Goal: Information Seeking & Learning: Find specific fact

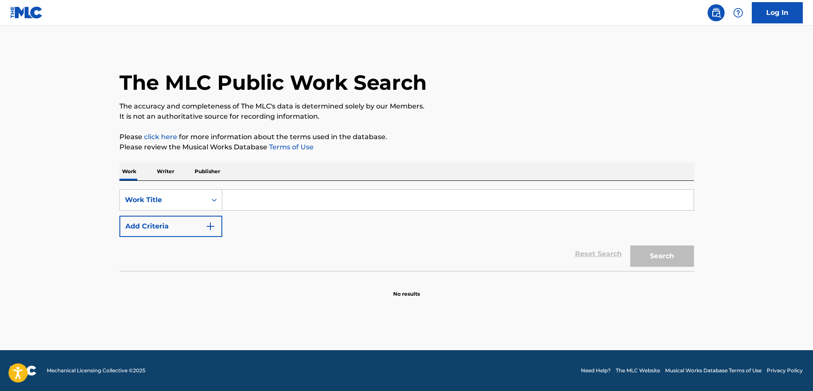
click at [271, 196] on input "Search Form" at bounding box center [457, 200] width 471 height 20
paste input "Love Is My Gun (Rap Remix)"
type input "Love Is My Gun (Rap Remix)"
click at [193, 219] on button "Add Criteria" at bounding box center [170, 226] width 103 height 21
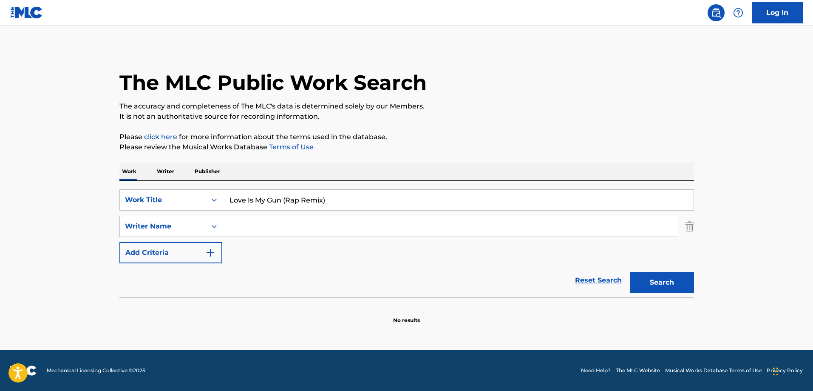
click at [307, 222] on input "Search Form" at bounding box center [450, 226] width 456 height 20
paste input "Ruard"
type input "Ruard"
click at [667, 278] on button "Search" at bounding box center [662, 282] width 64 height 21
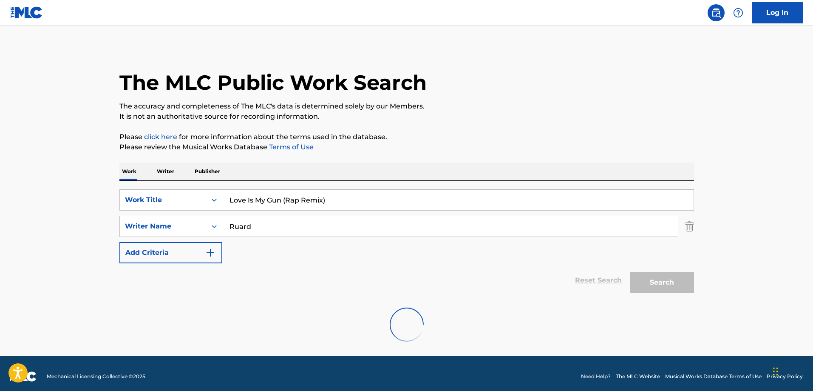
click at [395, 194] on input "Love Is My Gun (Rap Remix)" at bounding box center [457, 200] width 471 height 20
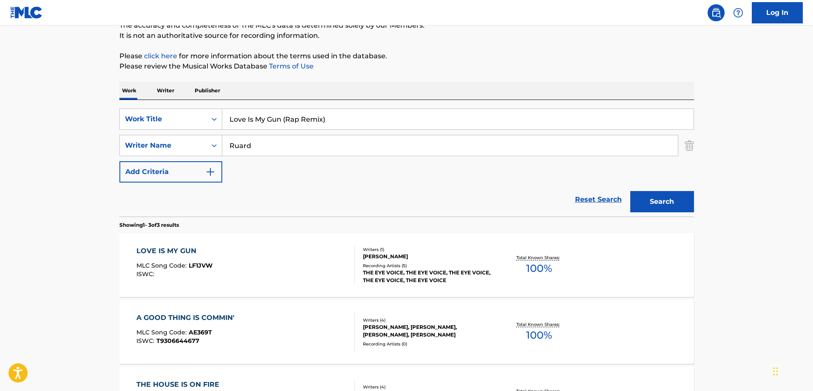
scroll to position [128, 0]
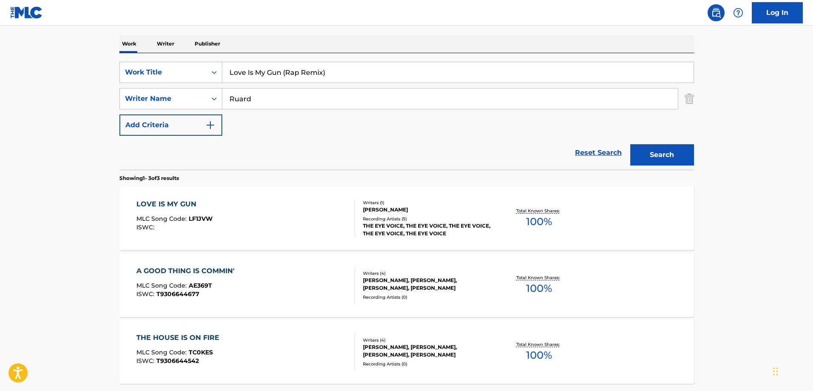
click at [270, 200] on div "LOVE IS MY GUN MLC Song Code : LF1JVW ISWC :" at bounding box center [245, 218] width 219 height 38
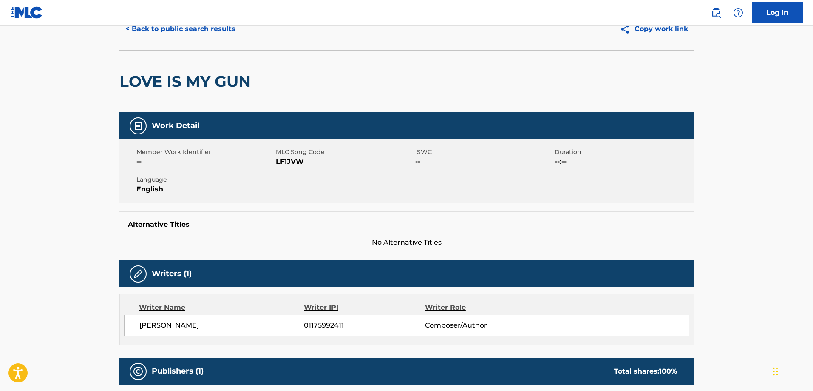
scroll to position [85, 0]
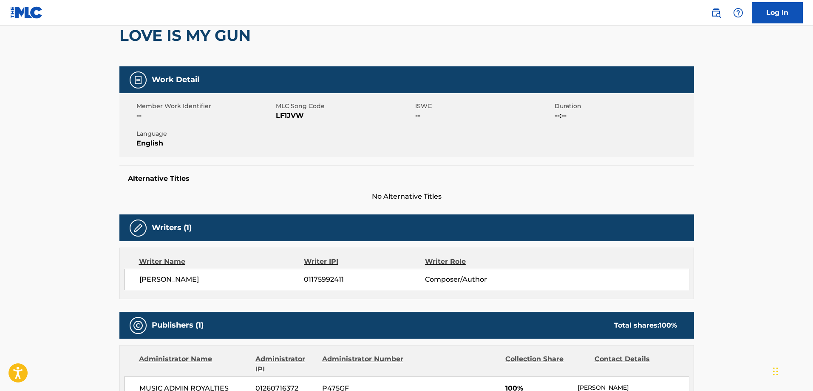
click at [330, 280] on span "01175992411" at bounding box center [364, 279] width 121 height 10
copy span "01175992411"
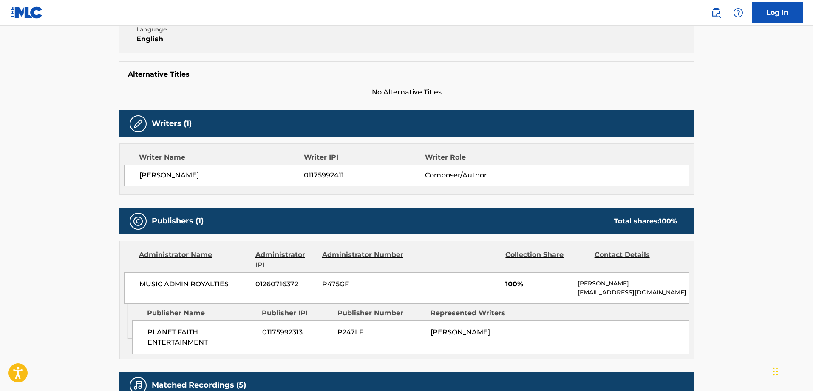
scroll to position [221, 0]
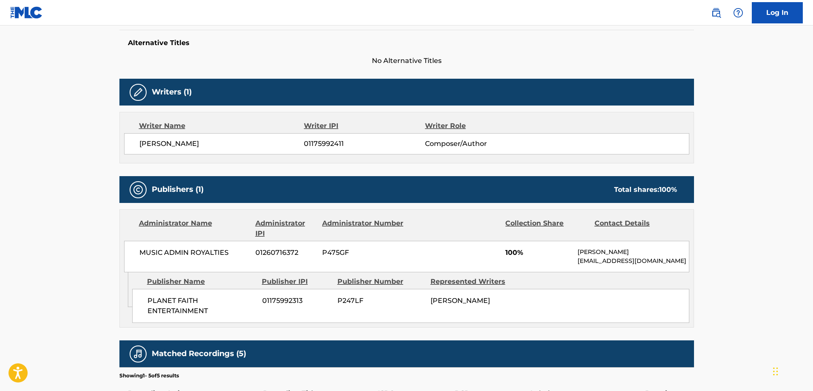
click at [319, 143] on span "01175992411" at bounding box center [364, 144] width 121 height 10
copy span "01175992411"
click at [278, 304] on span "01175992313" at bounding box center [296, 300] width 69 height 10
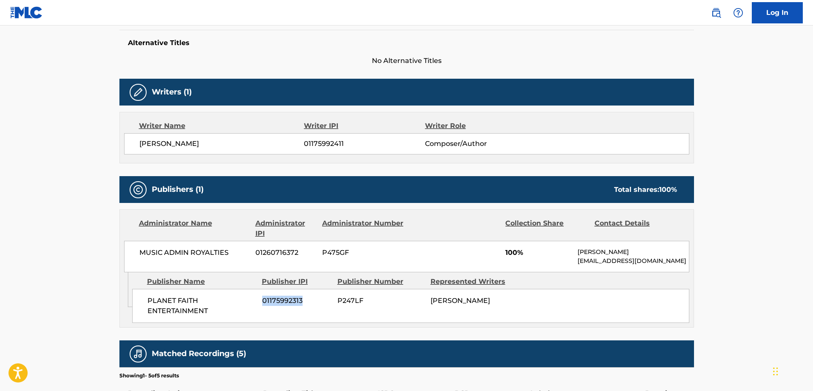
copy span "01175992313"
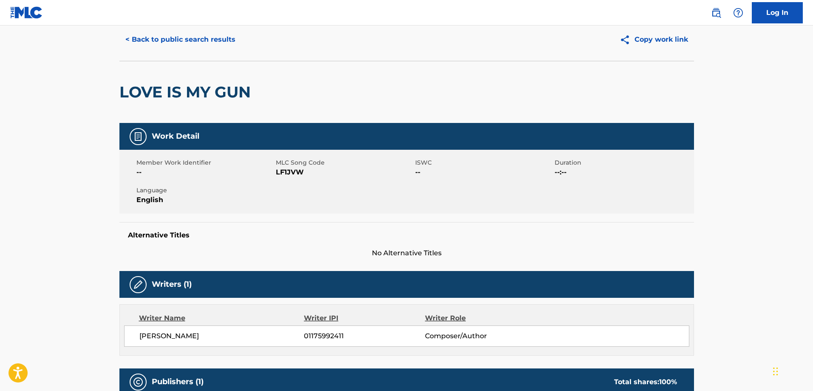
scroll to position [0, 0]
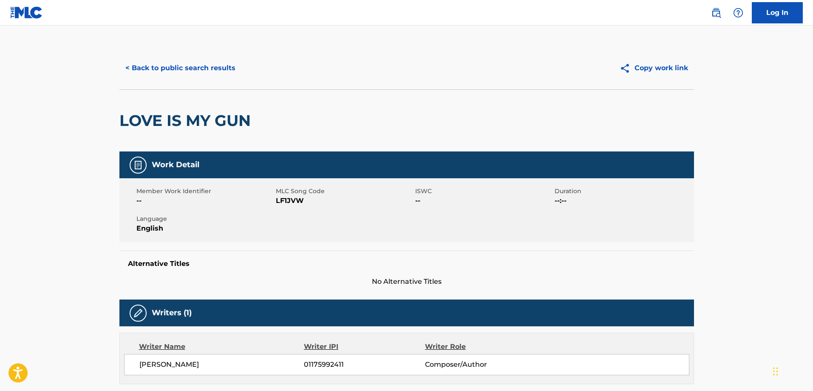
click at [171, 65] on button "< Back to public search results" at bounding box center [180, 67] width 122 height 21
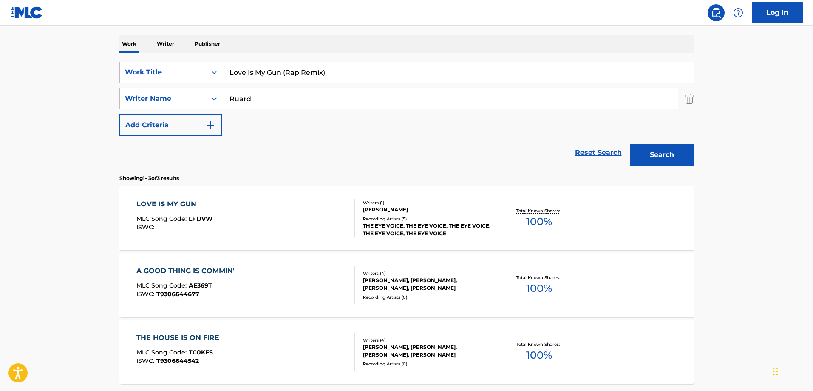
drag, startPoint x: 166, startPoint y: 45, endPoint x: 199, endPoint y: 57, distance: 34.7
click at [166, 45] on p "Writer" at bounding box center [165, 44] width 23 height 18
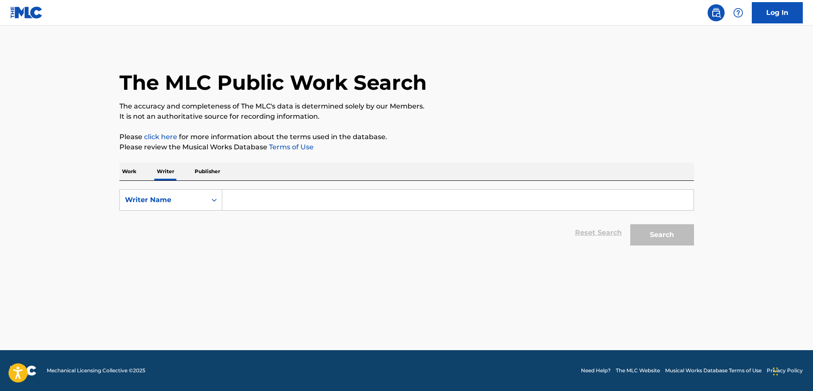
click at [256, 200] on input "Search Form" at bounding box center [457, 200] width 471 height 20
paste input "[PERSON_NAME]"
type input "[PERSON_NAME]"
click at [670, 235] on button "Search" at bounding box center [662, 234] width 64 height 21
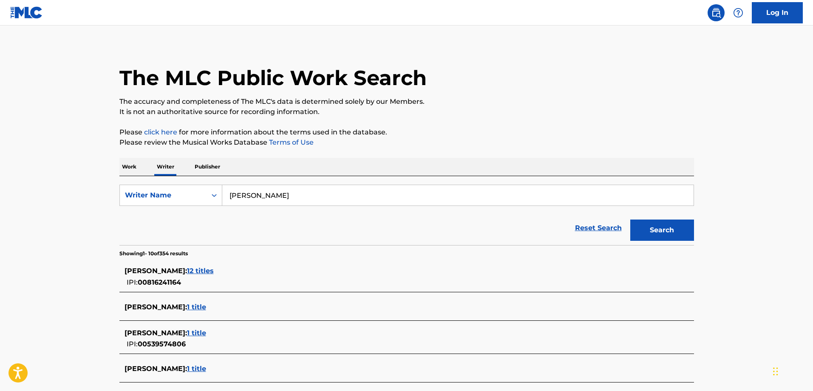
scroll to position [271, 0]
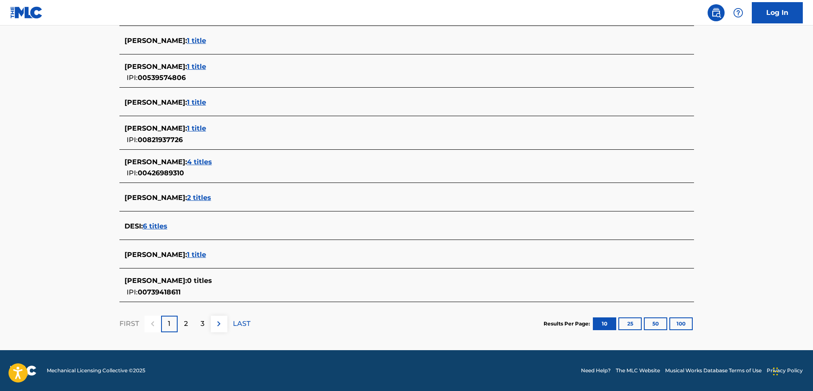
click at [161, 288] on span "00739418611" at bounding box center [159, 292] width 43 height 8
copy span "00739418611"
click at [160, 281] on span "[PERSON_NAME] :" at bounding box center [156, 280] width 62 height 8
click at [142, 277] on span "[PERSON_NAME] :" at bounding box center [156, 280] width 62 height 8
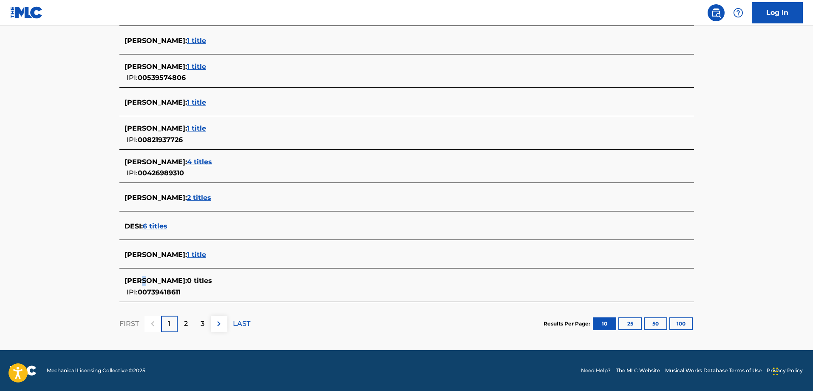
drag, startPoint x: 142, startPoint y: 277, endPoint x: 133, endPoint y: 276, distance: 8.9
click at [142, 277] on span "[PERSON_NAME] :" at bounding box center [156, 280] width 62 height 8
click at [145, 288] on span "00739418611" at bounding box center [159, 292] width 43 height 8
click at [135, 286] on div "IPI: 00739418611" at bounding box center [150, 291] width 51 height 11
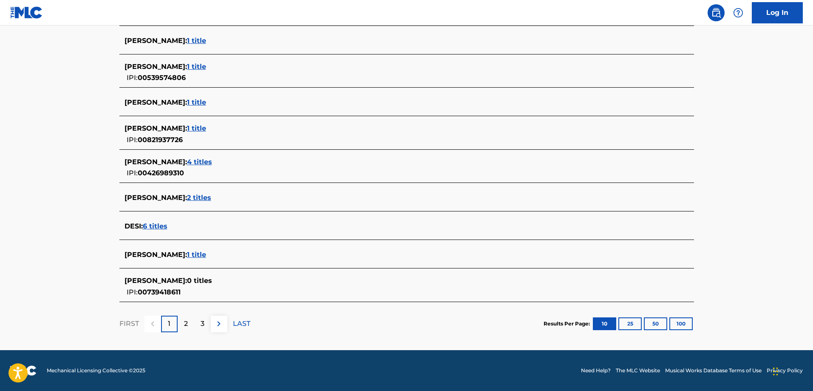
click at [131, 279] on span "[PERSON_NAME] :" at bounding box center [156, 280] width 62 height 8
drag, startPoint x: 131, startPoint y: 279, endPoint x: 156, endPoint y: 275, distance: 26.3
click at [131, 279] on span "[PERSON_NAME] :" at bounding box center [156, 280] width 62 height 8
click at [156, 275] on div "DESI [PERSON_NAME] : 0 titles IPI: 00739418611" at bounding box center [406, 286] width 575 height 30
click at [187, 255] on span "1 title" at bounding box center [196, 254] width 19 height 8
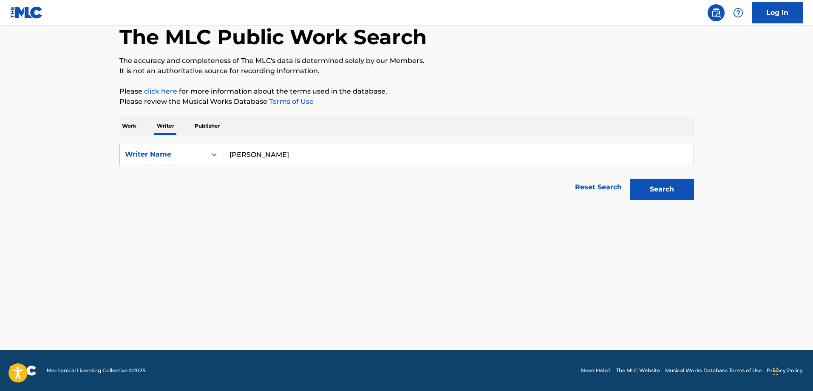
scroll to position [45, 0]
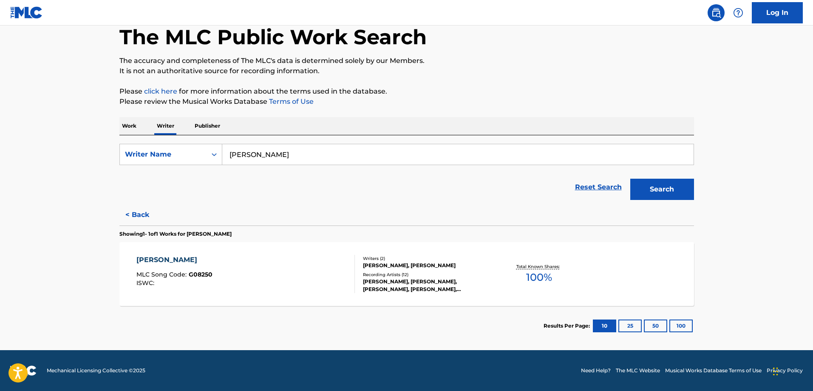
click at [308, 145] on input "[PERSON_NAME]" at bounding box center [457, 154] width 471 height 20
click at [674, 192] on button "Search" at bounding box center [662, 189] width 64 height 21
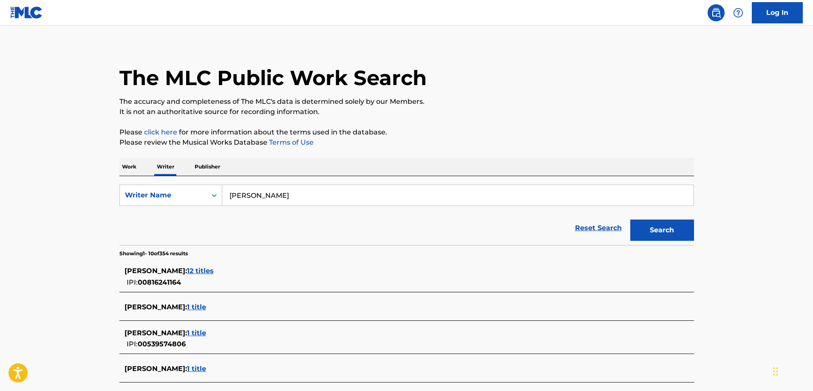
scroll to position [271, 0]
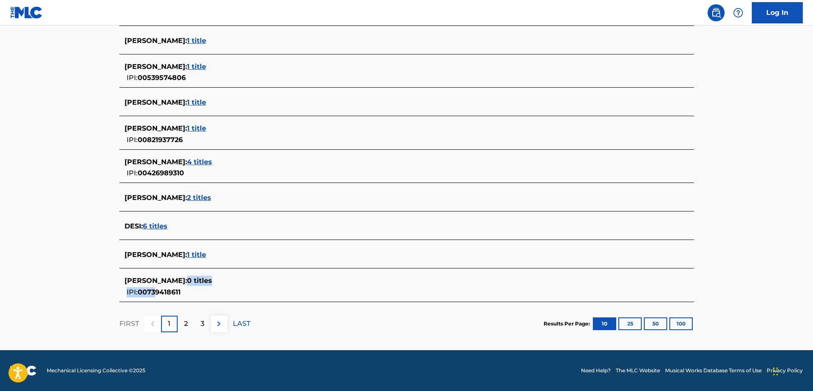
drag, startPoint x: 167, startPoint y: 295, endPoint x: 165, endPoint y: 300, distance: 4.8
click at [156, 295] on div "DESI [PERSON_NAME] : 0 titles IPI: 00739418611" at bounding box center [406, 286] width 575 height 30
click at [188, 298] on div "DESI [PERSON_NAME] : 0 titles IPI: 00739418611" at bounding box center [406, 286] width 575 height 30
click at [164, 295] on span "00739418611" at bounding box center [159, 292] width 43 height 8
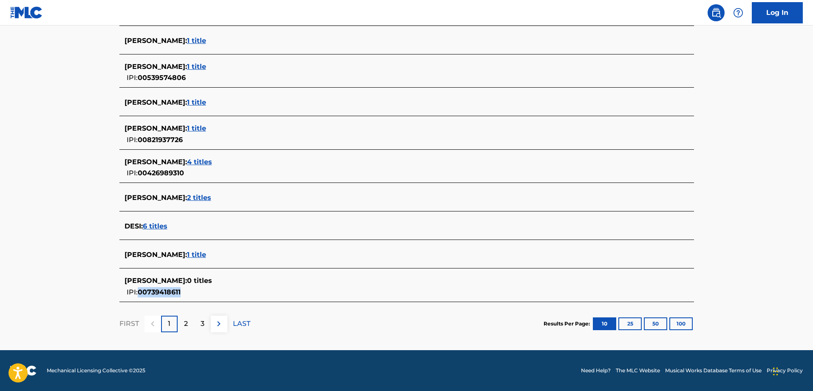
copy span "00739418611"
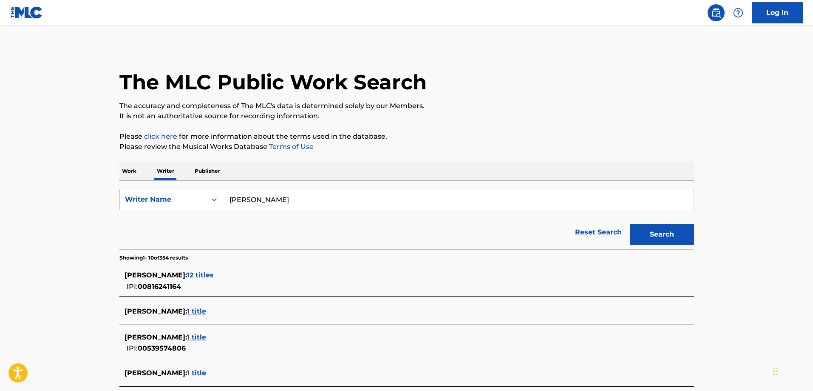
scroll to position [0, 0]
drag, startPoint x: 134, startPoint y: 164, endPoint x: 258, endPoint y: 179, distance: 124.6
click at [133, 164] on p "Work" at bounding box center [129, 171] width 20 height 18
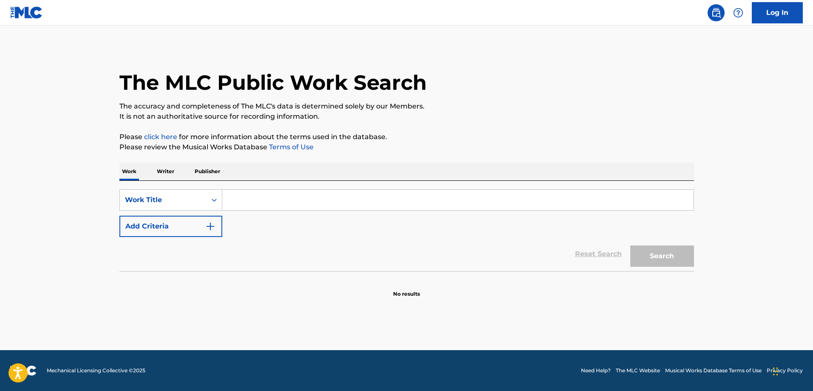
click at [268, 190] on input "Search Form" at bounding box center [457, 200] width 471 height 20
click at [267, 195] on input "Search Form" at bounding box center [457, 200] width 471 height 20
paste input "Locos"
type input "Locos"
click at [185, 216] on div "SearchWithCriteriada76eef1-297f-46c9-8916-c54648128a4f Work Title Locos Add Cri…" at bounding box center [406, 213] width 575 height 48
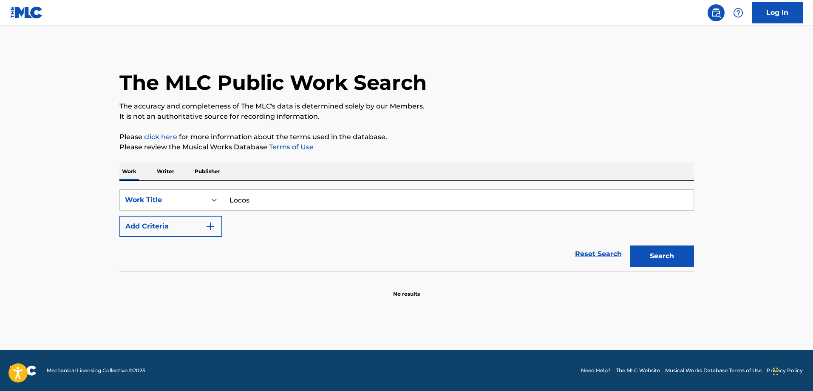
click at [279, 219] on div "SearchWithCriteriada76eef1-297f-46c9-8916-c54648128a4f Work Title Locos Add Cri…" at bounding box center [406, 213] width 575 height 48
drag, startPoint x: 183, startPoint y: 221, endPoint x: 274, endPoint y: 215, distance: 91.2
click at [182, 221] on button "Add Criteria" at bounding box center [170, 226] width 103 height 21
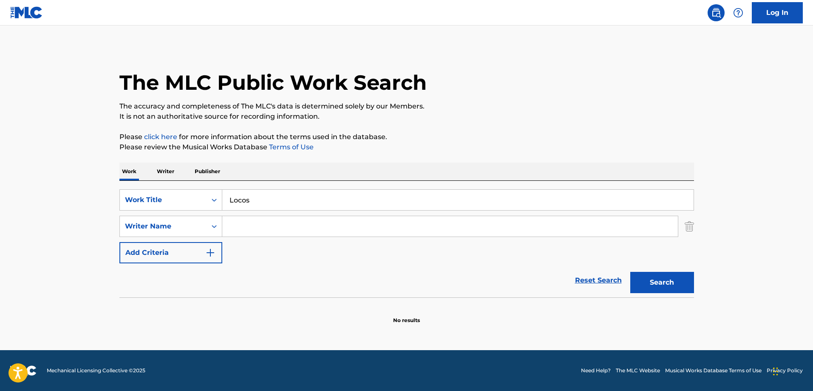
click at [275, 215] on div "SearchWithCriteriada76eef1-297f-46c9-8916-c54648128a4f Work Title Locos SearchW…" at bounding box center [406, 226] width 575 height 74
click at [275, 220] on input "Search Form" at bounding box center [450, 226] width 456 height 20
paste input "[PERSON_NAME]"
type input "[PERSON_NAME]"
click at [676, 279] on button "Search" at bounding box center [662, 282] width 64 height 21
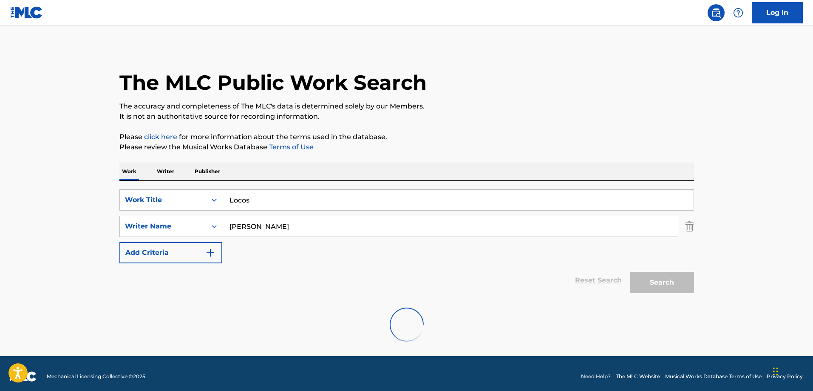
click at [378, 210] on div "Locos" at bounding box center [458, 199] width 472 height 21
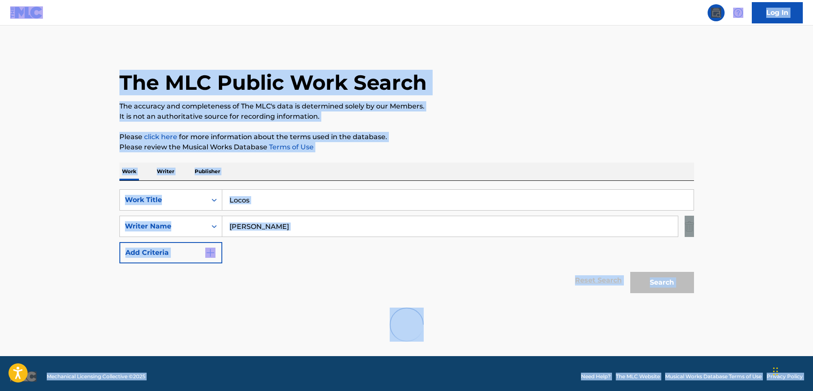
copy body "Loremipsumdol Sitame-Consec Adipi, Elitsedd, eiu Tempo Incididun | Utl etdolo M…"
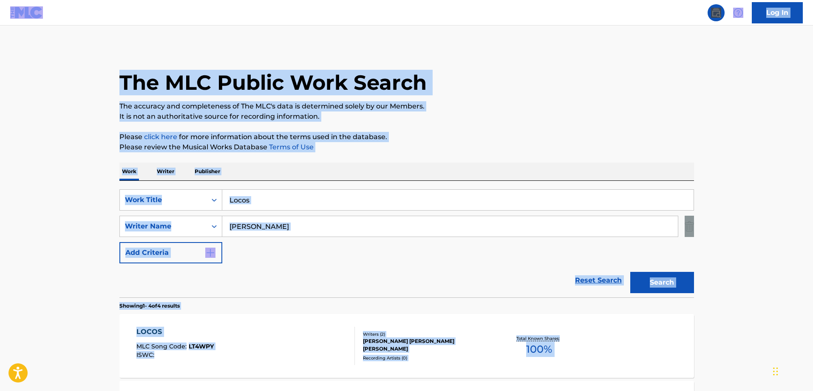
click at [378, 200] on input "Locos" at bounding box center [457, 200] width 471 height 20
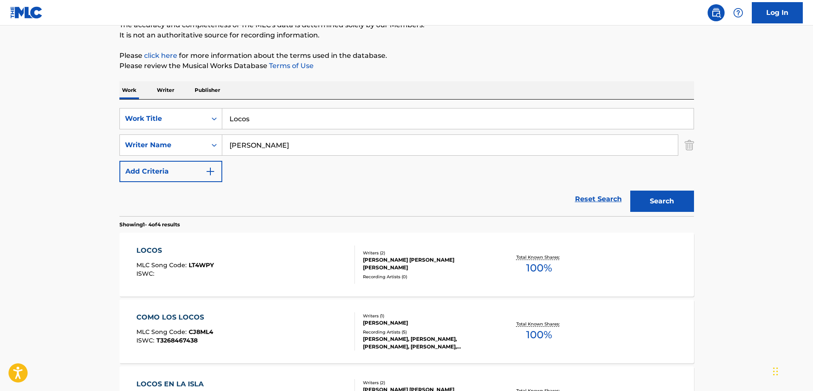
scroll to position [85, 0]
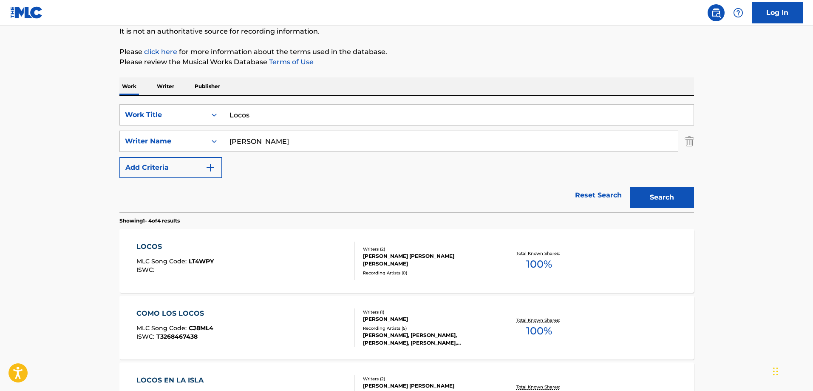
click at [217, 236] on div "LOCOS MLC Song Code : LT4WPY ISWC : Writers ( 2 ) [PERSON_NAME] [PERSON_NAME] […" at bounding box center [406, 261] width 575 height 64
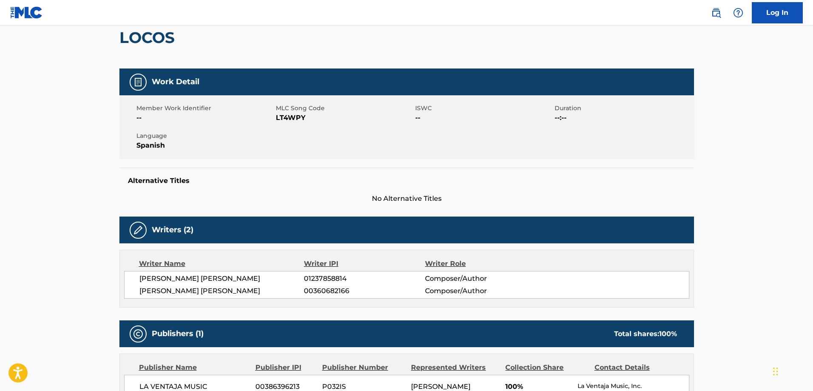
scroll to position [80, 0]
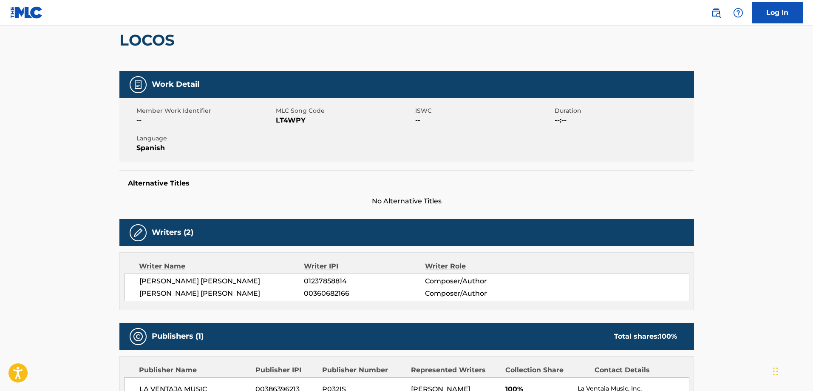
click at [288, 126] on div "Member Work Identifier -- MLC Song Code LT4WPY ISWC -- Duration --:-- Language …" at bounding box center [406, 130] width 575 height 64
click at [288, 123] on span "LT4WPY" at bounding box center [344, 120] width 137 height 10
copy span "LT4WPY"
